Goal: Task Accomplishment & Management: Complete application form

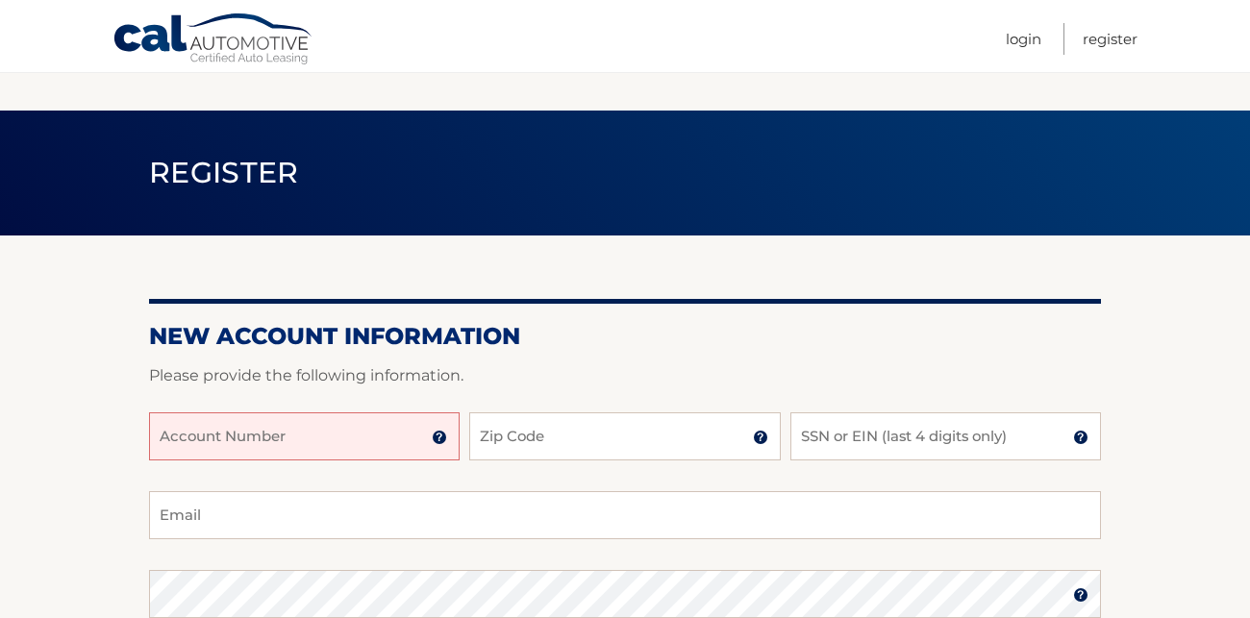
scroll to position [192, 0]
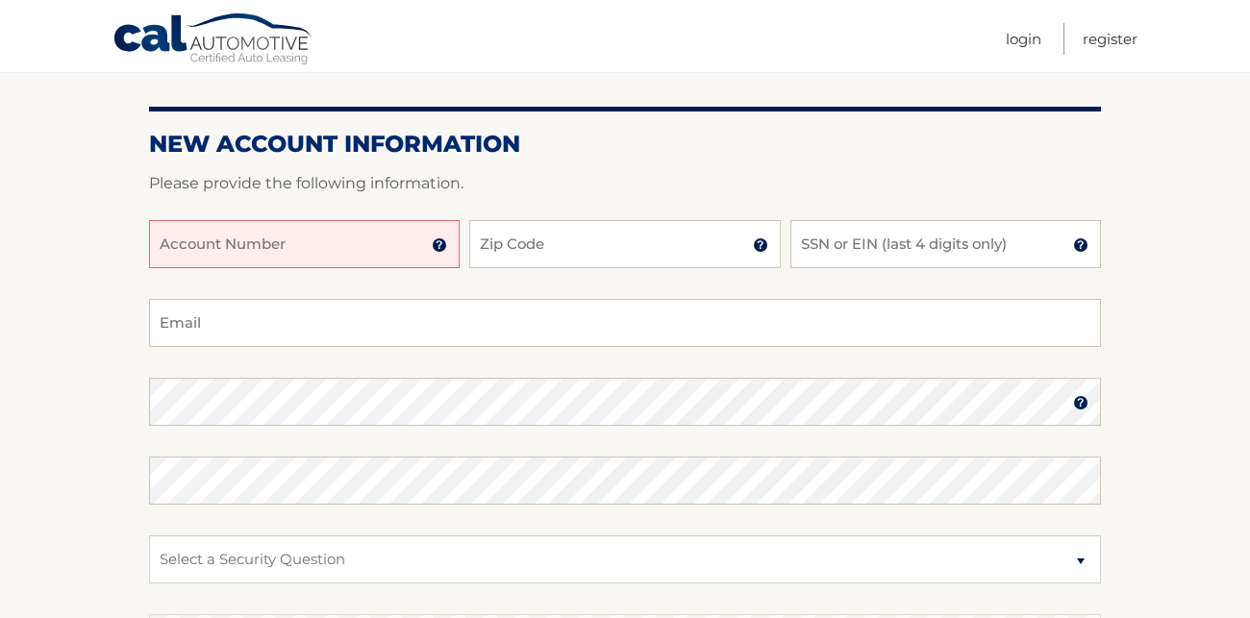
click at [391, 237] on input "Account Number" at bounding box center [304, 244] width 311 height 48
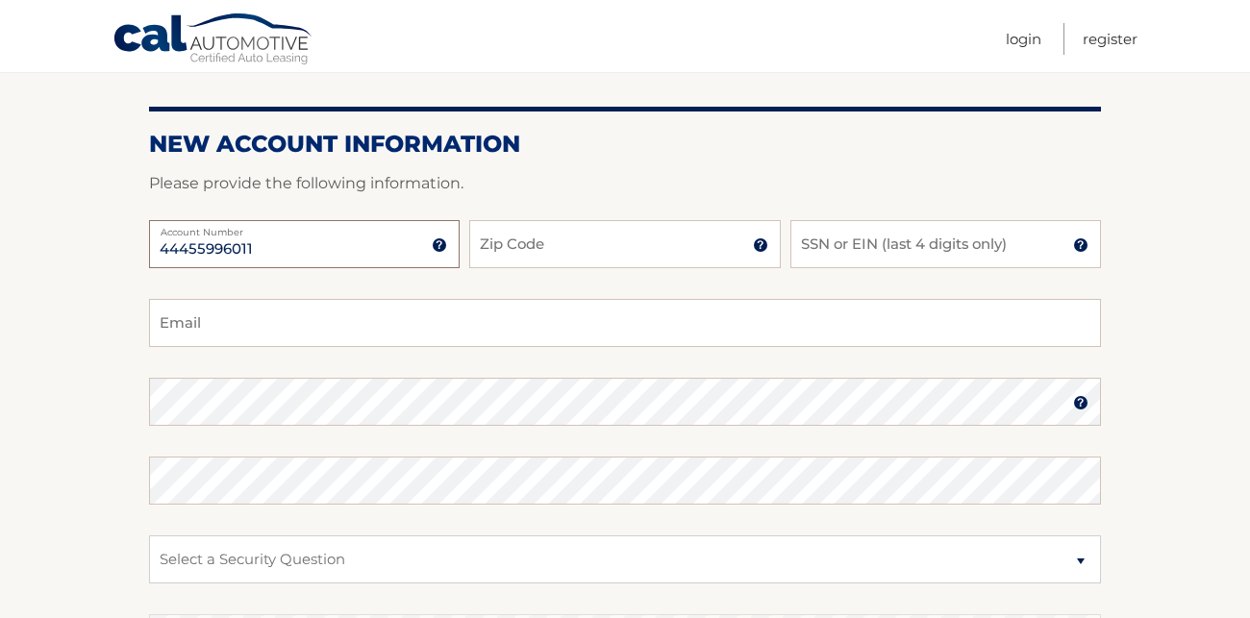
type input "44455996011"
click at [547, 245] on input "Zip Code" at bounding box center [624, 244] width 311 height 48
type input "33130"
click at [931, 252] on input "SSN or EIN (last 4 digits only)" at bounding box center [945, 244] width 311 height 48
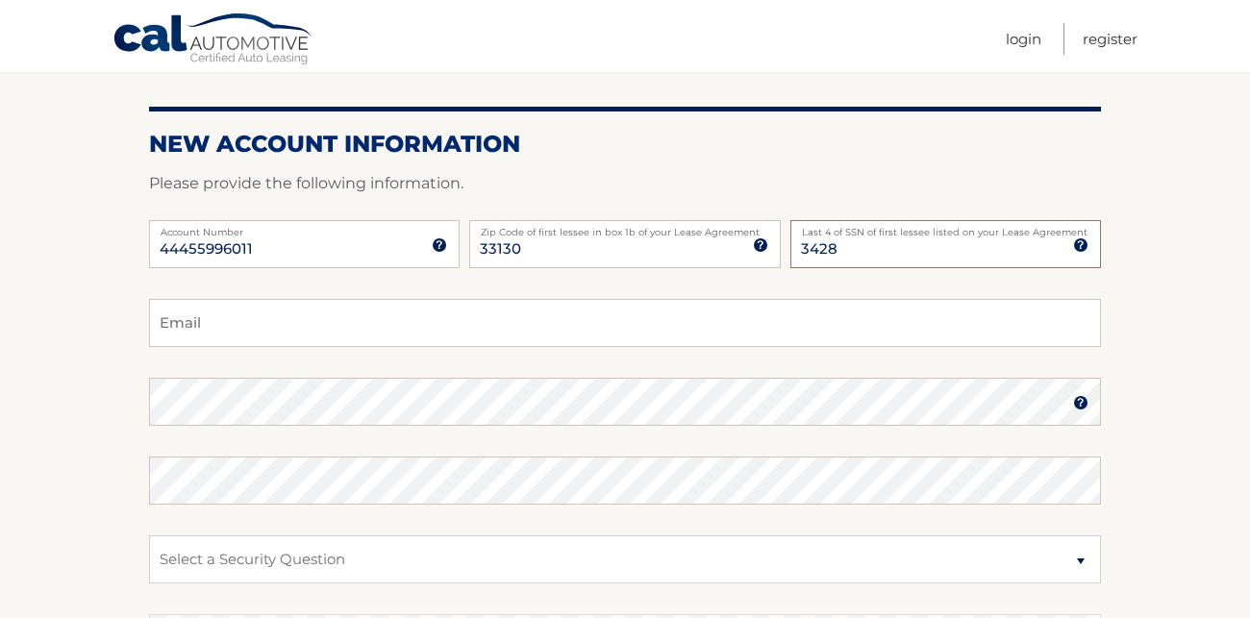
type input "3428"
click at [593, 324] on input "Email" at bounding box center [625, 323] width 952 height 48
type input "[EMAIL_ADDRESS][DOMAIN_NAME]"
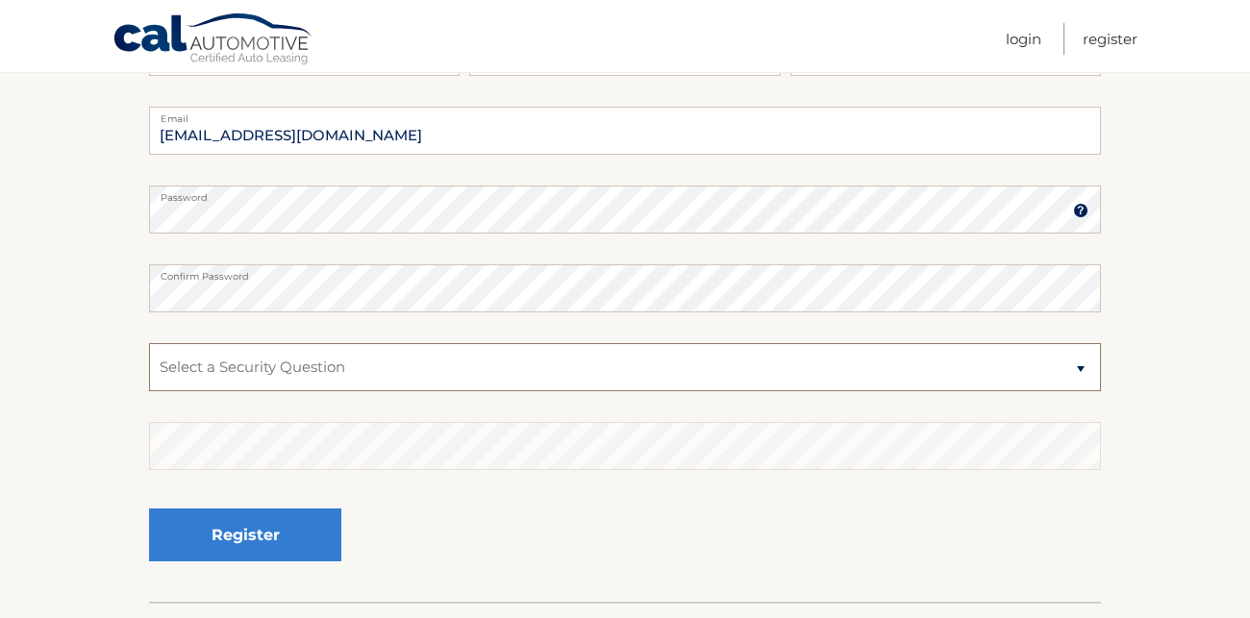
click at [1076, 368] on select "Select a Security Question What was the name of your elementary school? What is…" at bounding box center [625, 367] width 952 height 48
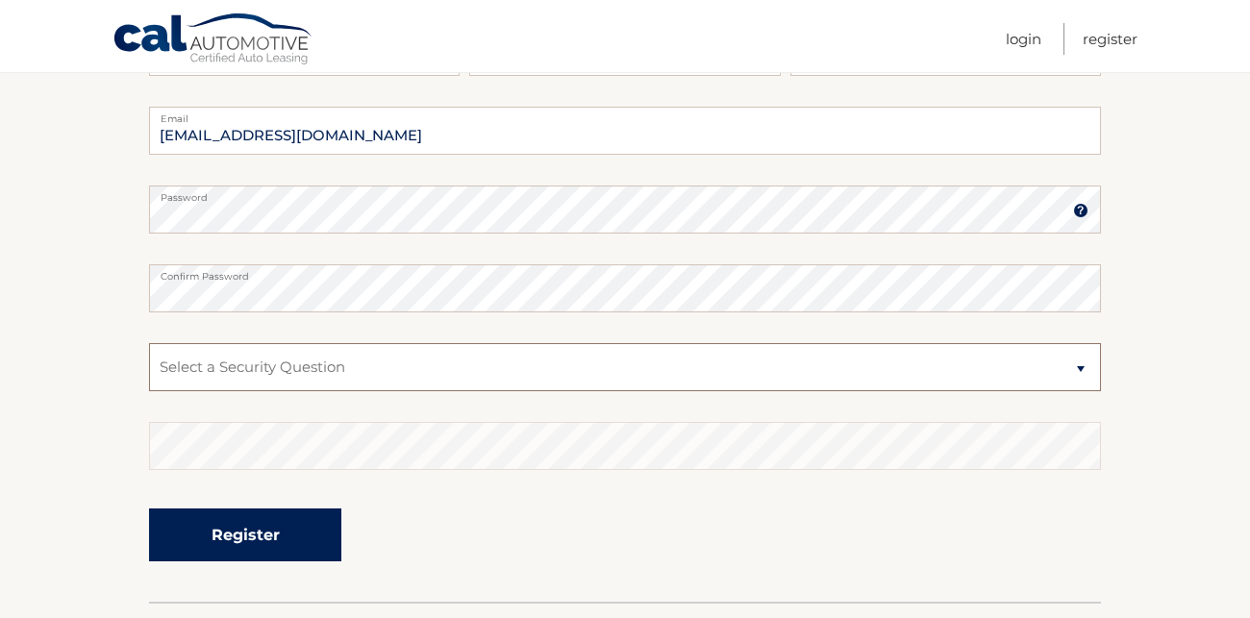
select select "4"
click at [149, 343] on select "Select a Security Question What was the name of your elementary school? What is…" at bounding box center [625, 367] width 952 height 48
click at [274, 540] on button "Register" at bounding box center [245, 535] width 192 height 53
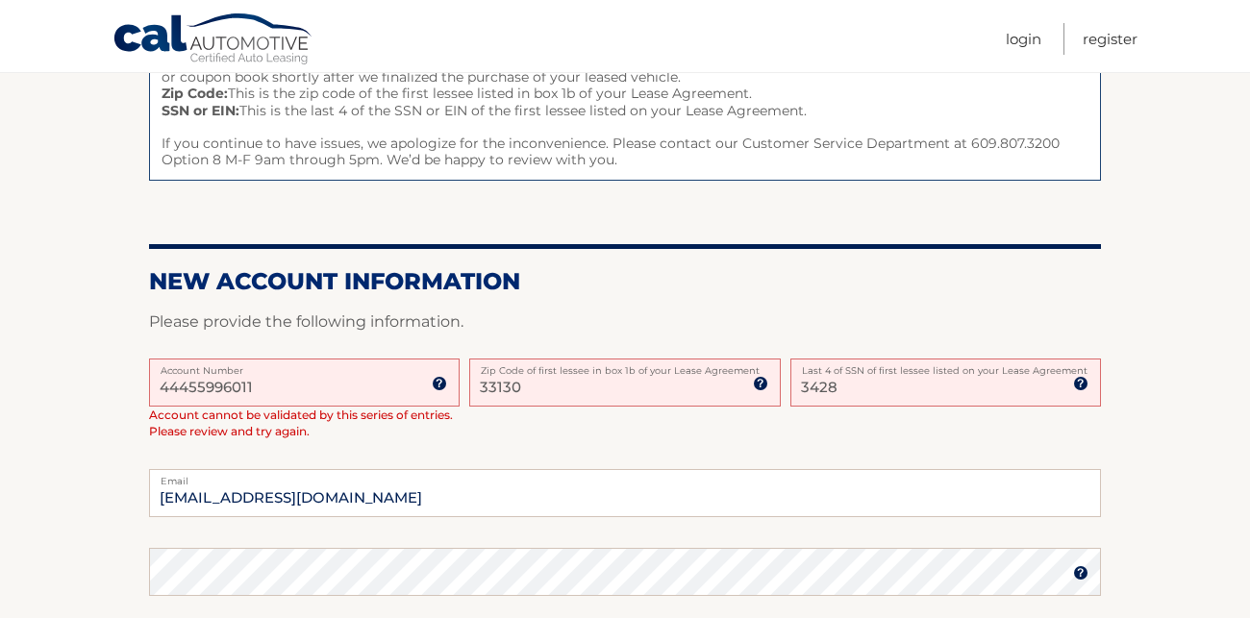
scroll to position [577, 0]
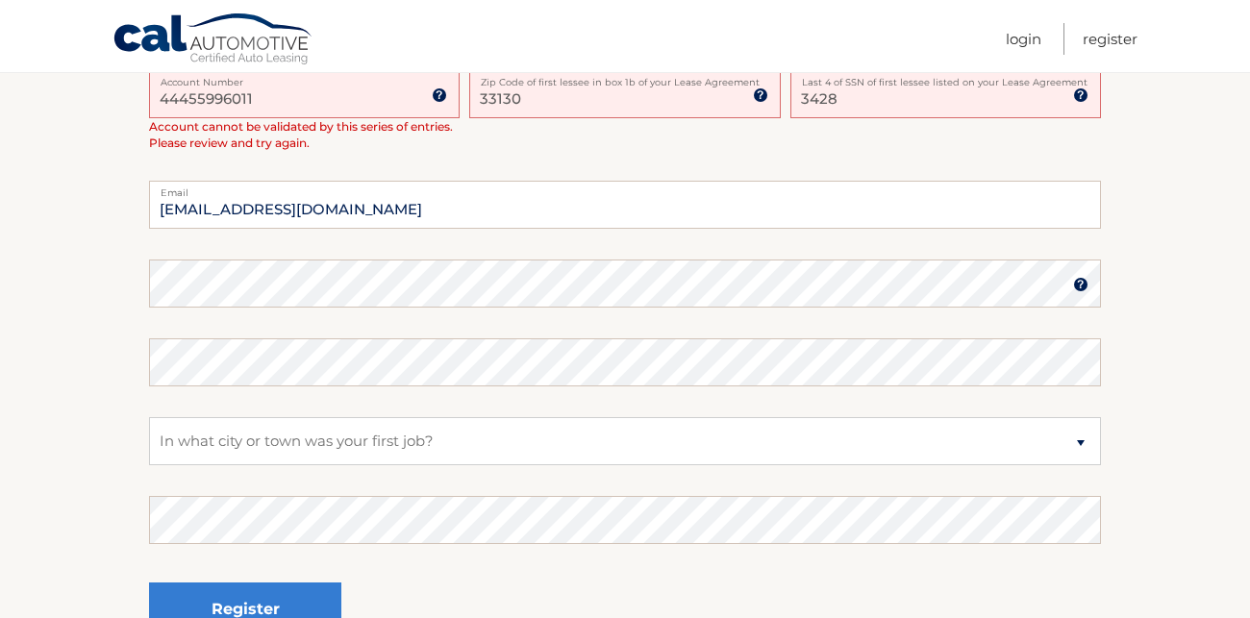
drag, startPoint x: 800, startPoint y: 96, endPoint x: 881, endPoint y: 97, distance: 80.8
click at [881, 97] on input "3428" at bounding box center [945, 94] width 311 height 48
type input "9230"
click at [1150, 154] on section "One or more fields have an error. Some things to keep in mind when creating you…" at bounding box center [625, 167] width 1250 height 1017
click at [377, 441] on select "Select a Security Question What was the name of your elementary school? What is…" at bounding box center [625, 441] width 952 height 48
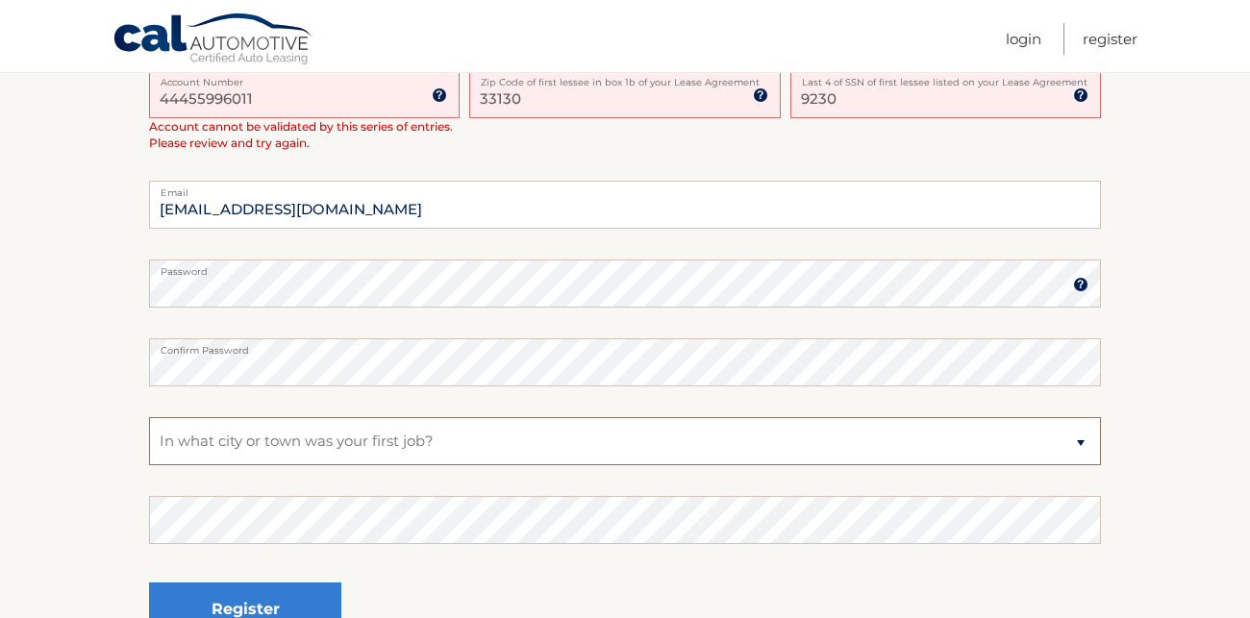
click at [149, 417] on select "Select a Security Question What was the name of your elementary school? What is…" at bounding box center [625, 441] width 952 height 48
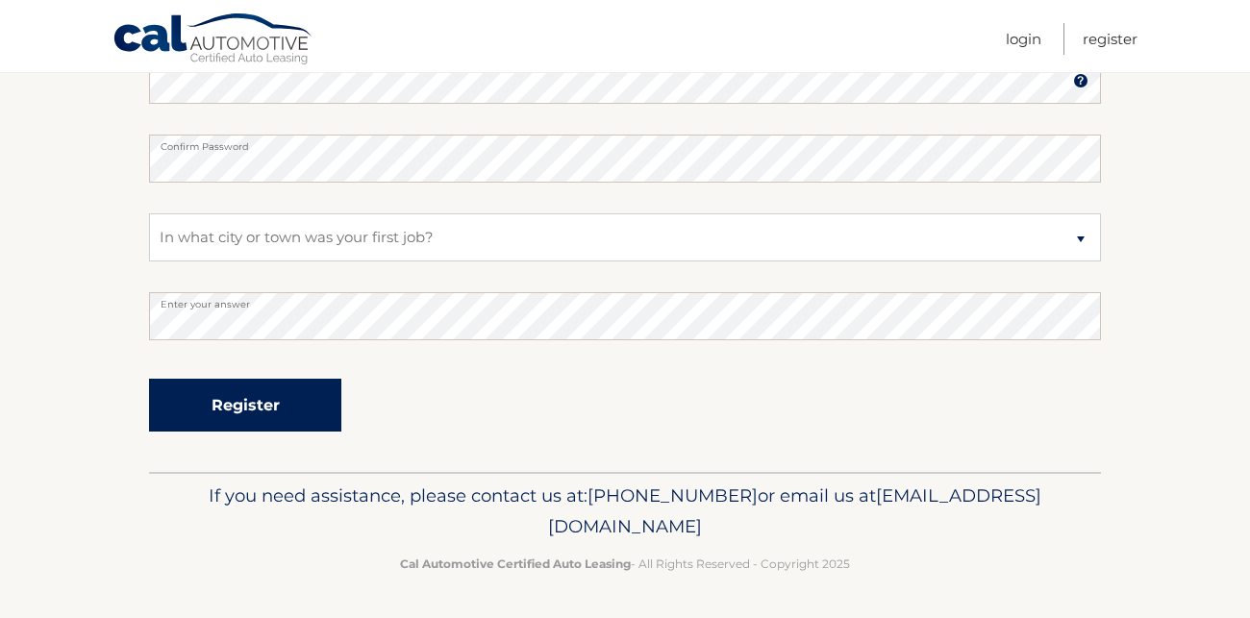
click at [237, 403] on button "Register" at bounding box center [245, 405] width 192 height 53
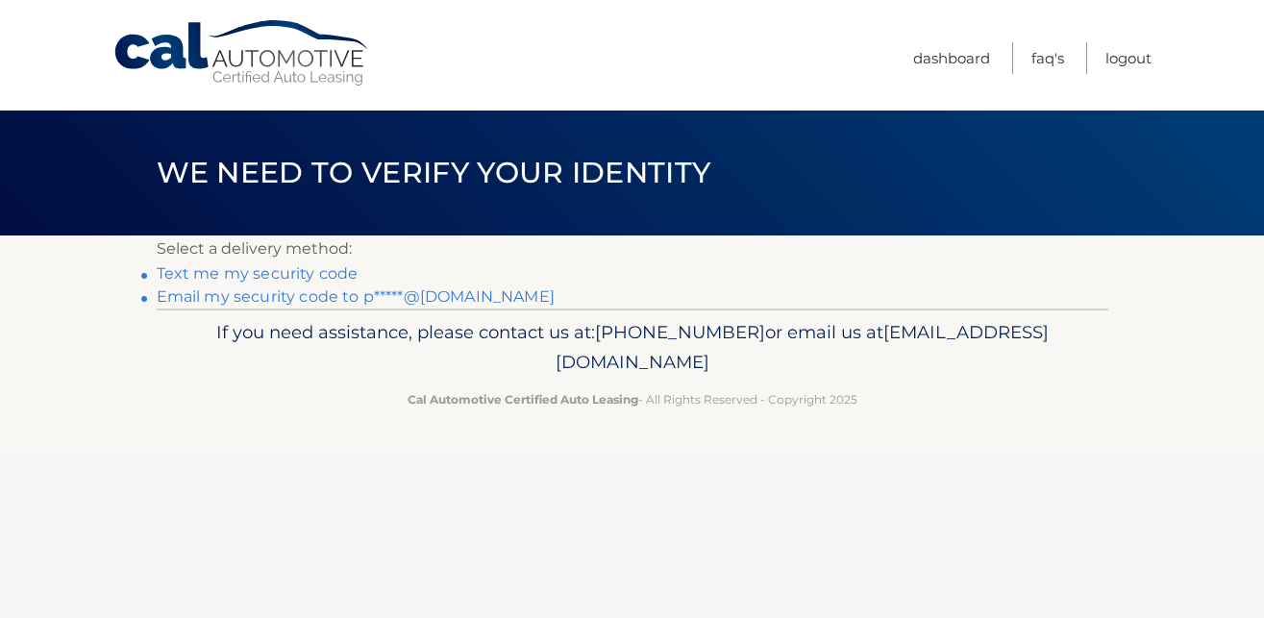
click at [263, 298] on link "Email my security code to p*****@aol.com" at bounding box center [356, 296] width 398 height 18
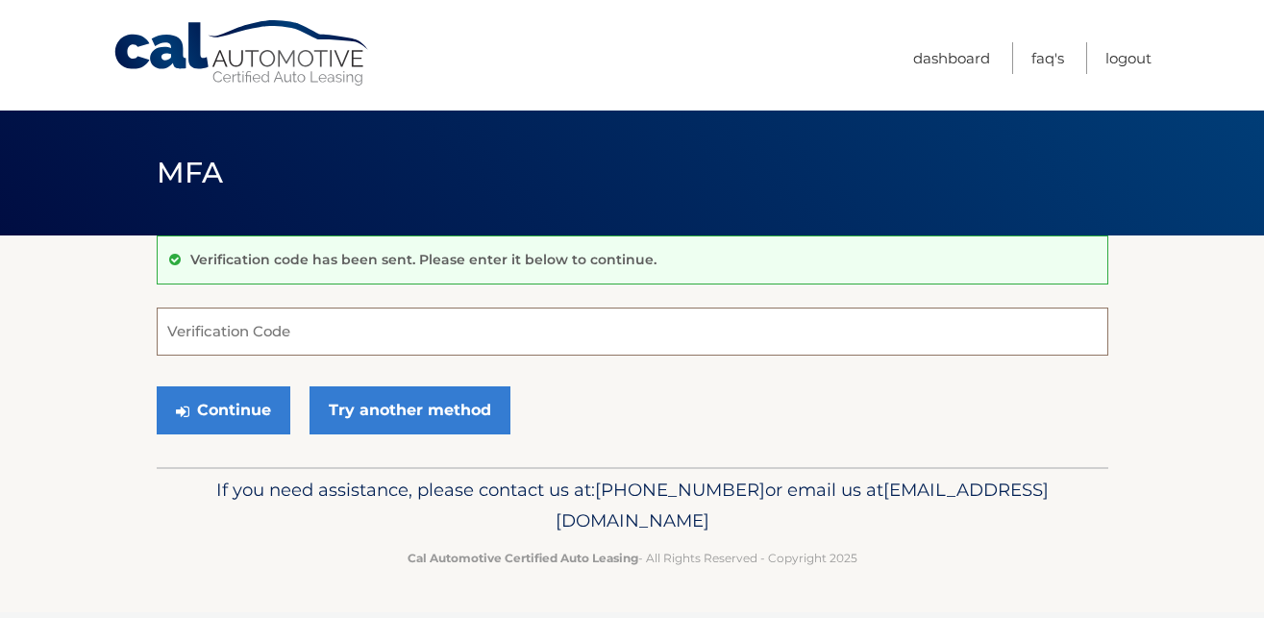
click at [336, 337] on input "Verification Code" at bounding box center [633, 332] width 952 height 48
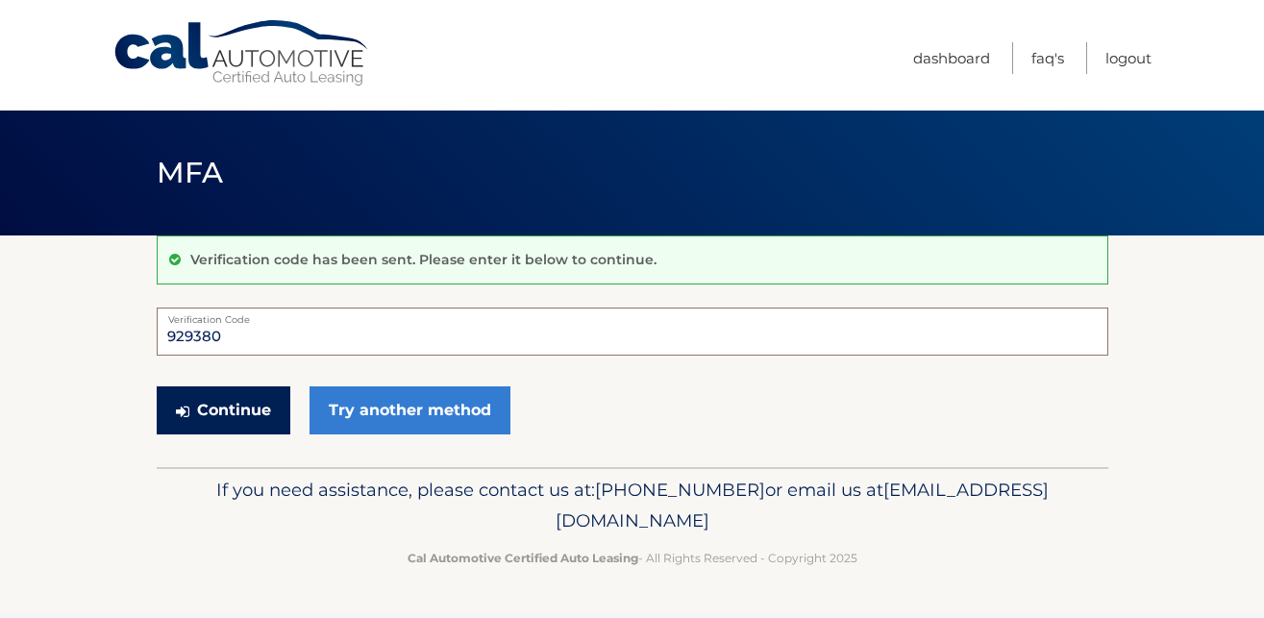
type input "929380"
click at [237, 414] on button "Continue" at bounding box center [224, 411] width 134 height 48
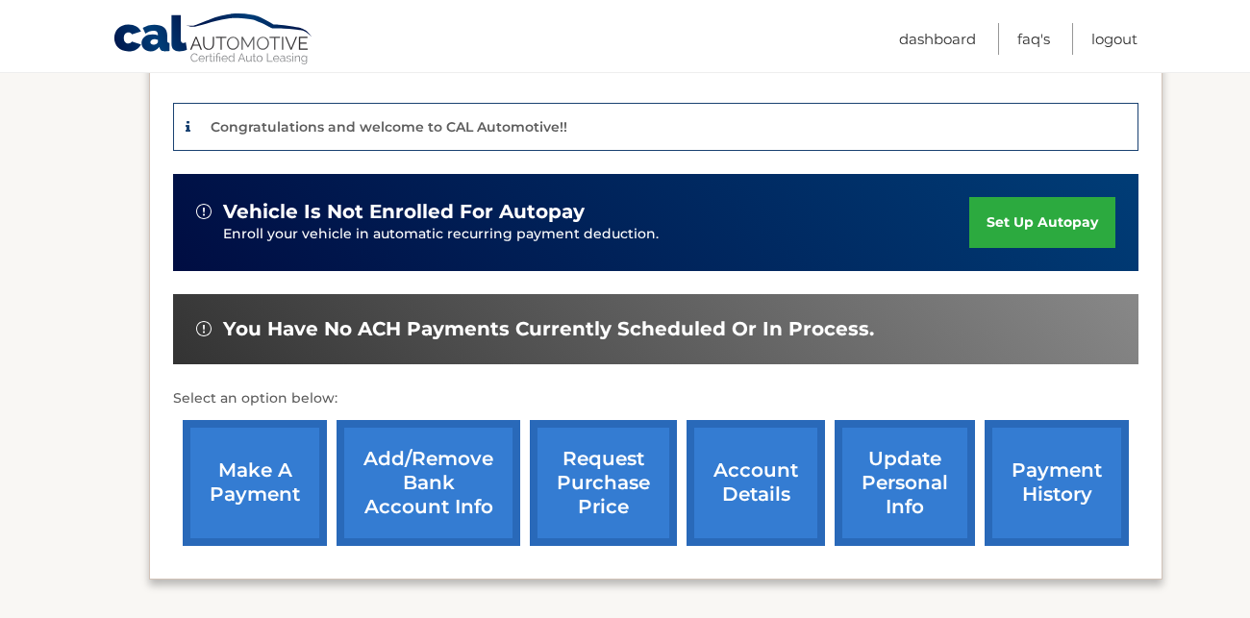
scroll to position [619, 0]
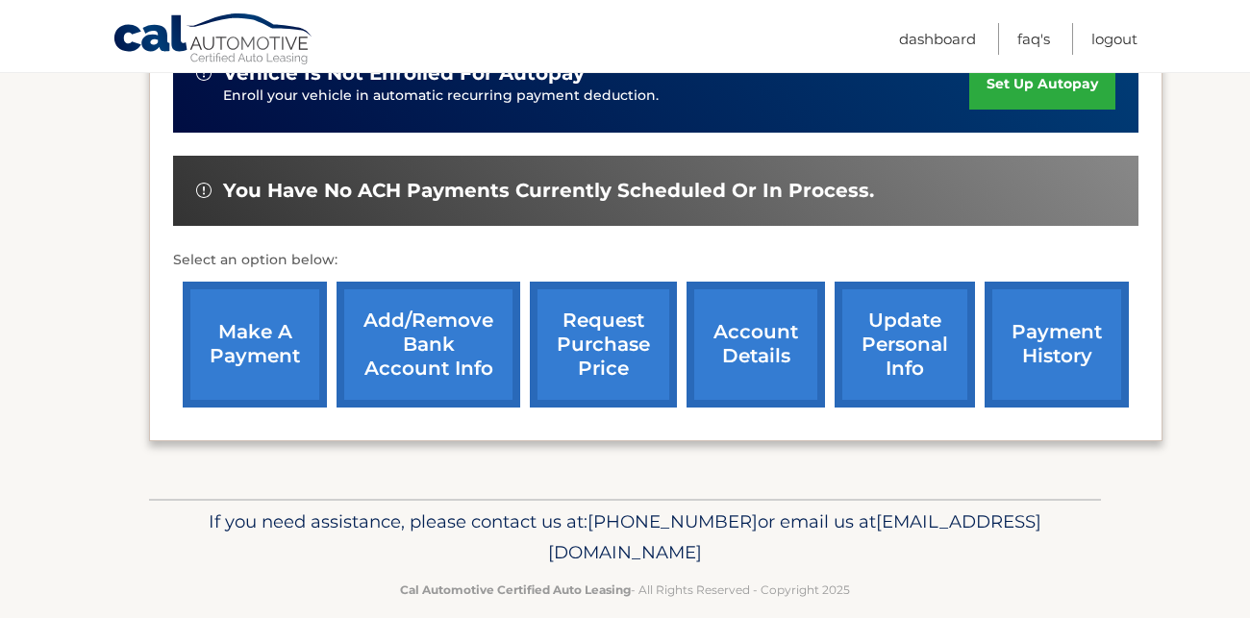
click at [767, 311] on link "account details" at bounding box center [756, 345] width 138 height 126
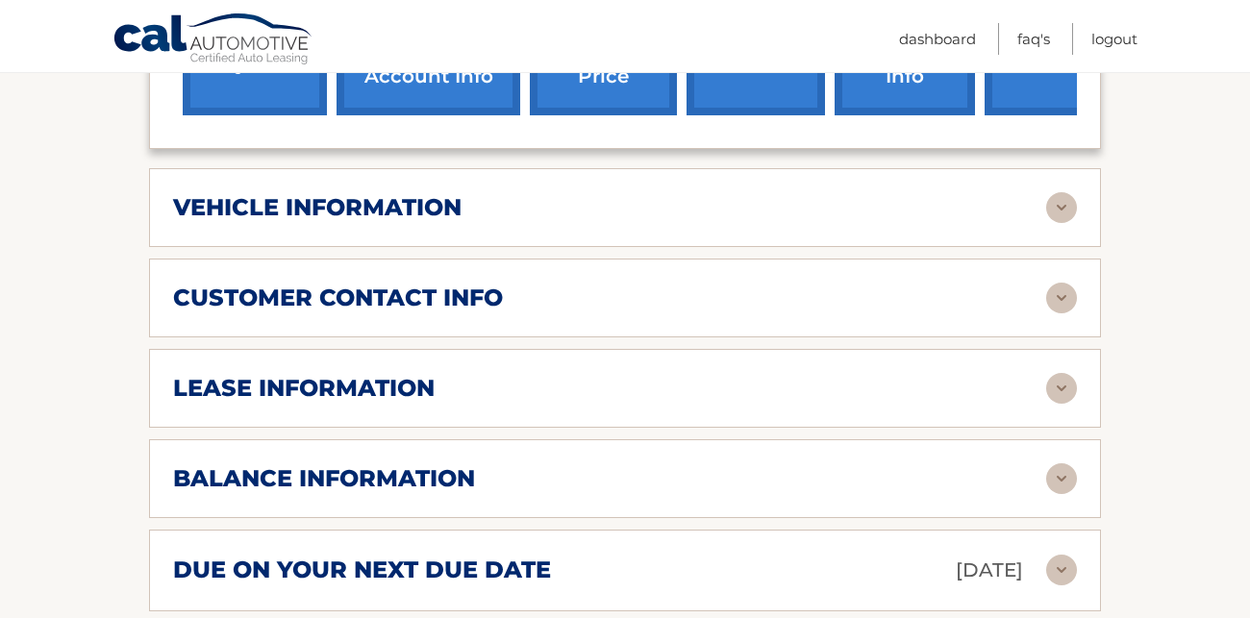
scroll to position [769, 0]
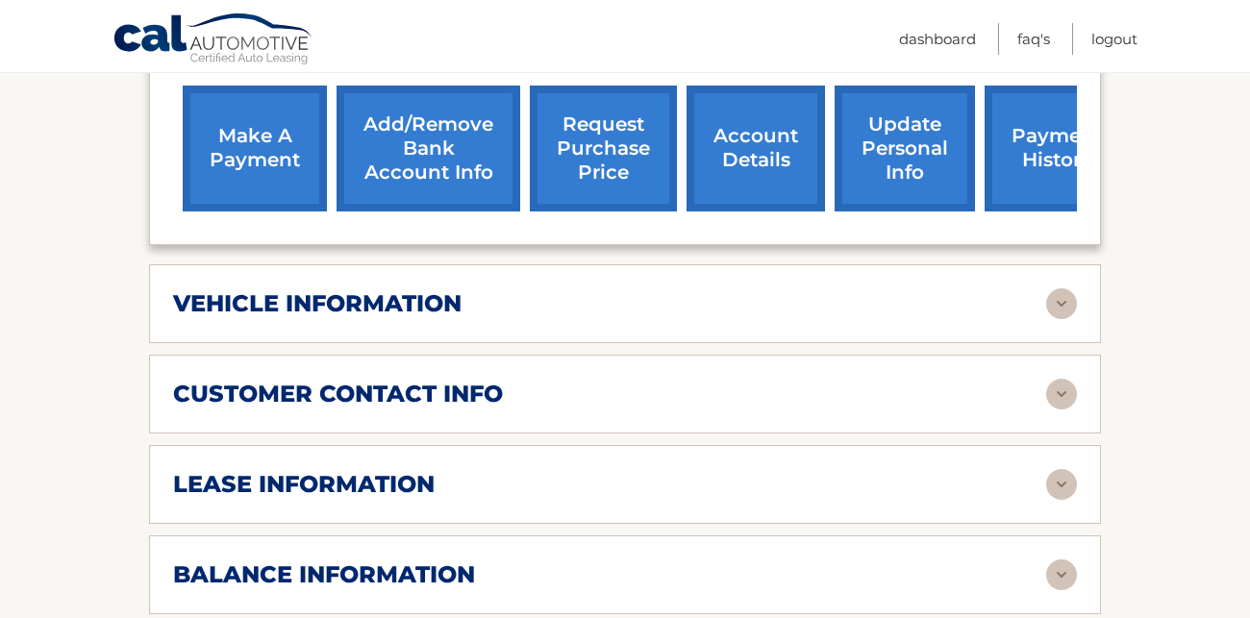
click at [476, 380] on h2 "customer contact info" at bounding box center [338, 394] width 330 height 29
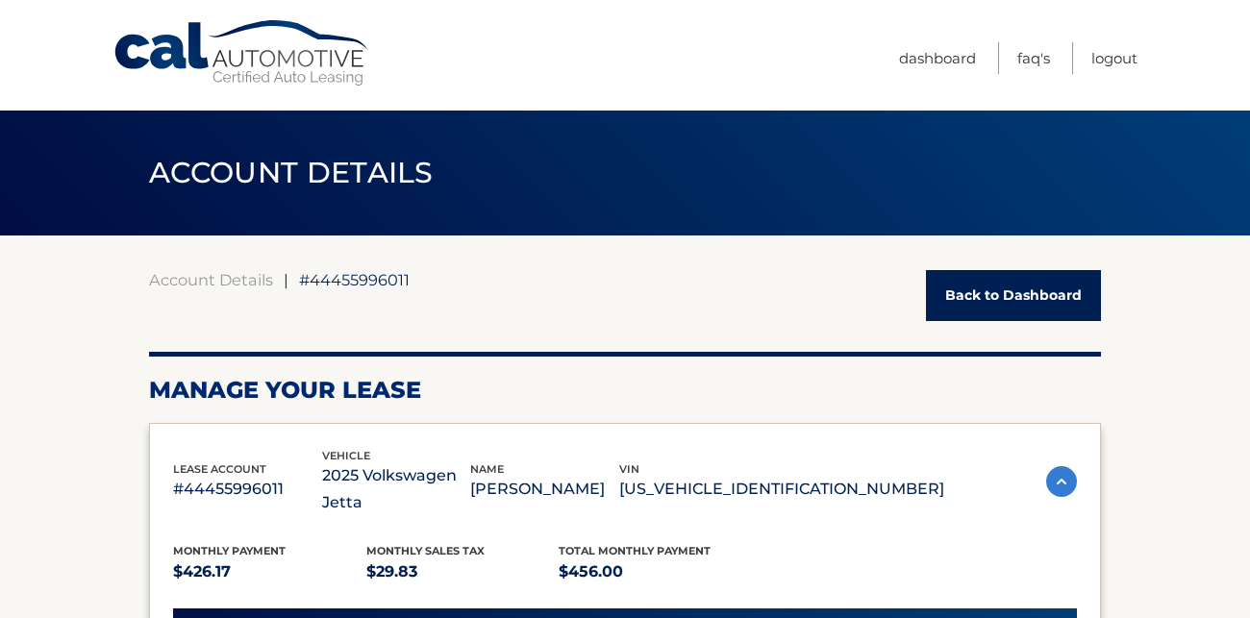
scroll to position [288, 0]
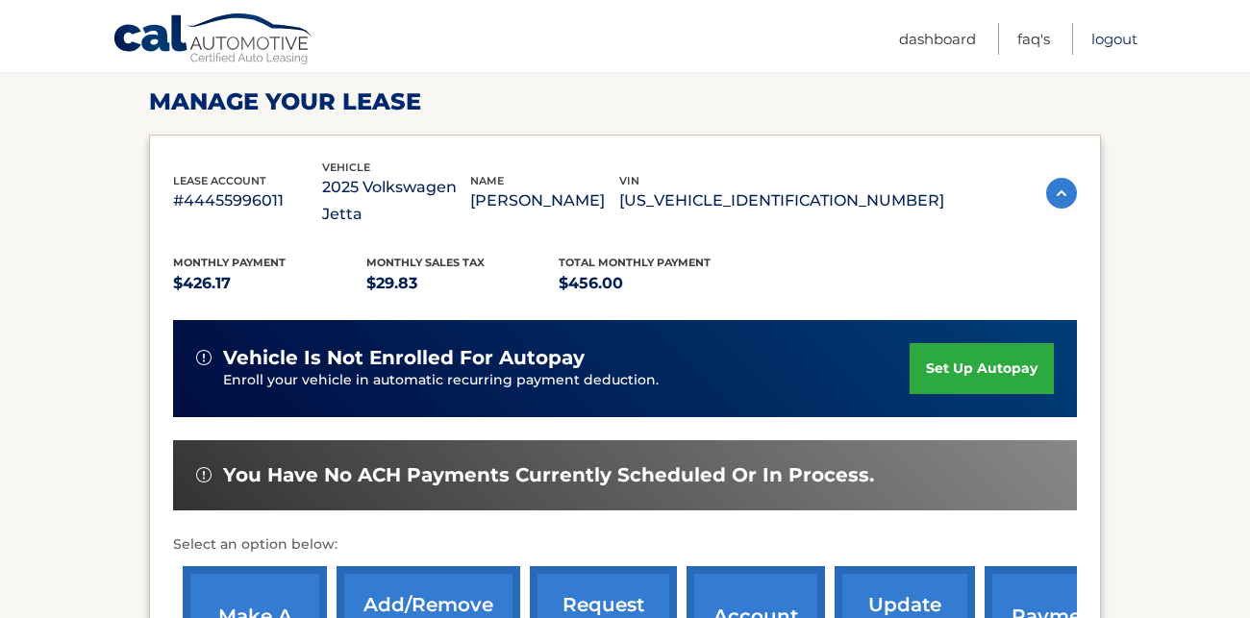
click at [1112, 44] on link "Logout" at bounding box center [1114, 39] width 46 height 32
